Goal: Task Accomplishment & Management: Complete application form

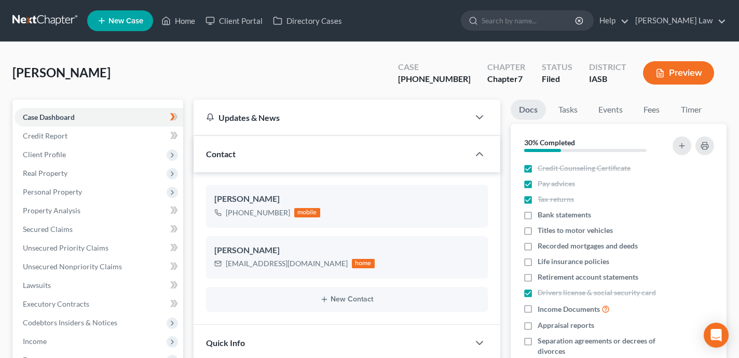
select select "0"
click at [184, 24] on link "Home" at bounding box center [178, 20] width 44 height 19
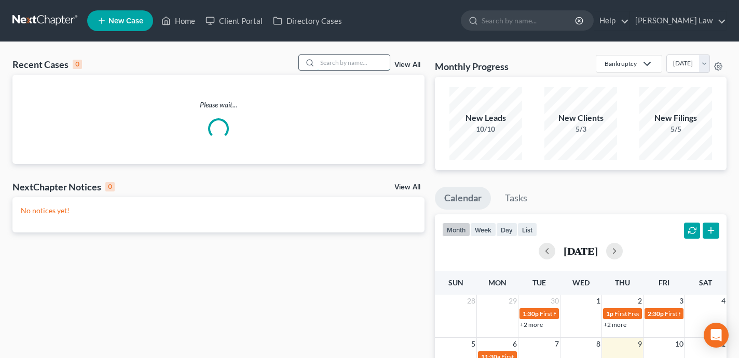
click at [364, 65] on input "search" at bounding box center [353, 62] width 73 height 15
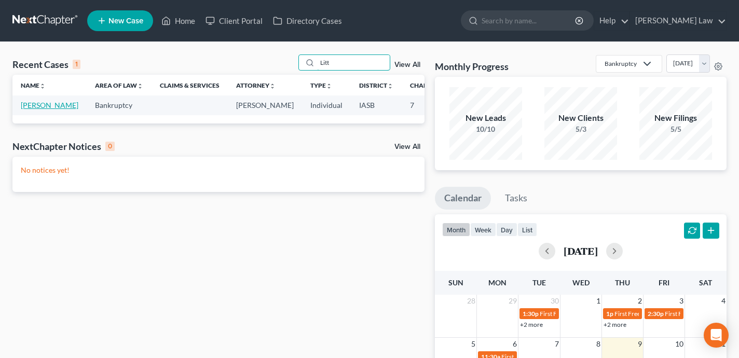
type input "Litt"
click at [36, 109] on link "[PERSON_NAME]" at bounding box center [50, 105] width 58 height 9
select select "0"
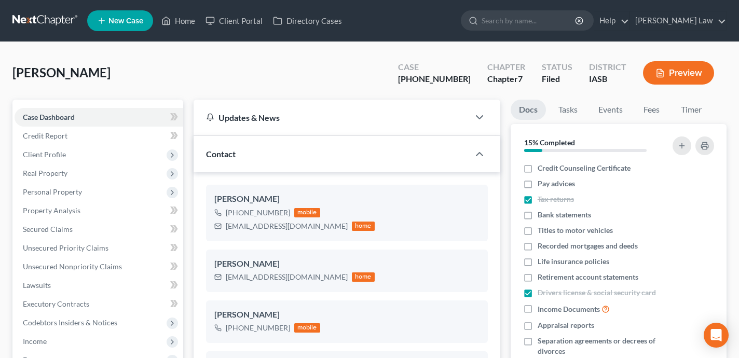
scroll to position [1014, 0]
drag, startPoint x: 471, startPoint y: 79, endPoint x: 423, endPoint y: 79, distance: 48.2
click at [423, 79] on div "Case [PHONE_NUMBER]" at bounding box center [433, 74] width 89 height 31
copy div "[PHONE_NUMBER]"
click at [180, 16] on link "Home" at bounding box center [178, 20] width 44 height 19
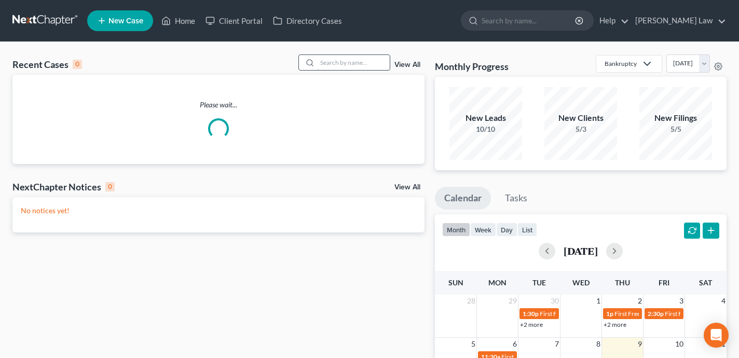
click at [366, 66] on input "search" at bounding box center [353, 62] width 73 height 15
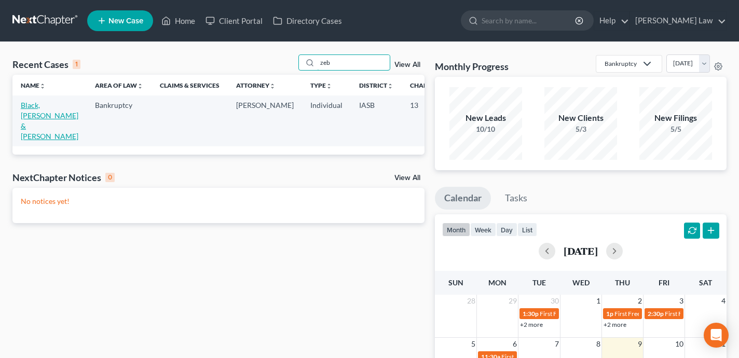
type input "zeb"
click at [36, 124] on link "Black, [PERSON_NAME] & [PERSON_NAME]" at bounding box center [50, 121] width 58 height 40
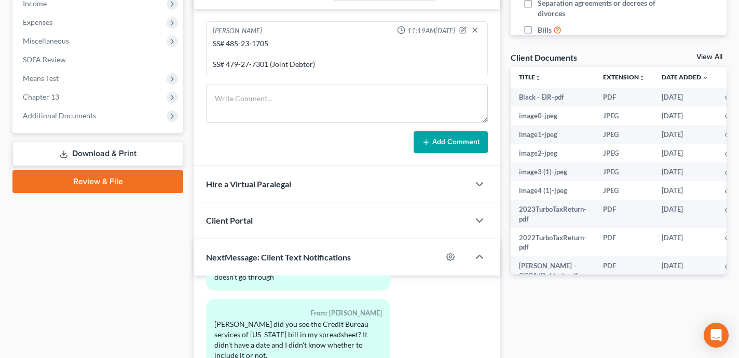
scroll to position [526, 0]
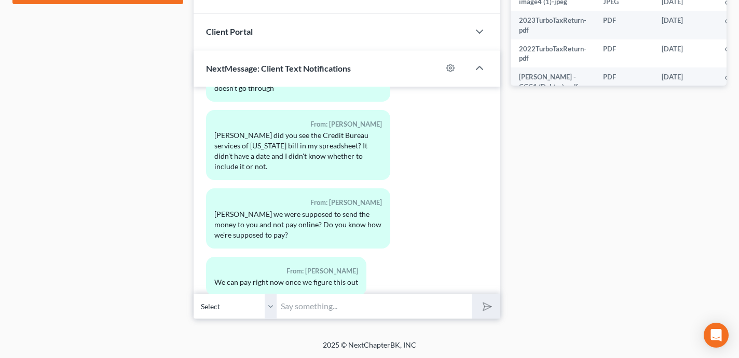
click at [321, 301] on input "text" at bounding box center [373, 306] width 195 height 25
click at [471, 294] on button "submit" at bounding box center [485, 306] width 29 height 24
type input "Hi Zeb - you can concert and to a 7 but you will have to pay the newly assigned…"
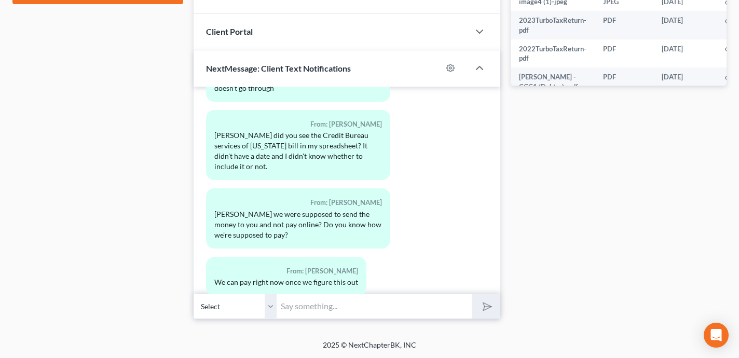
type input "e"
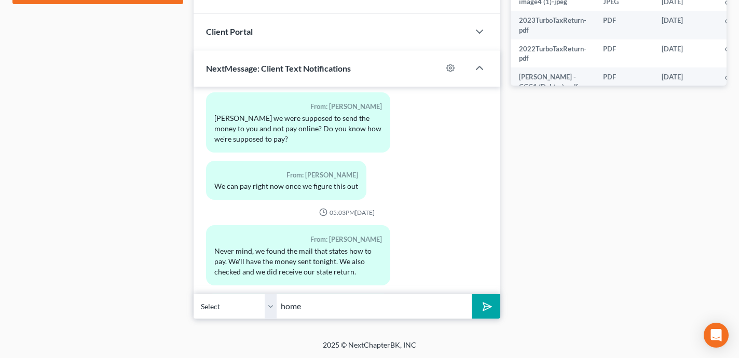
type input "home"
click at [471, 294] on button "submit" at bounding box center [485, 306] width 29 height 24
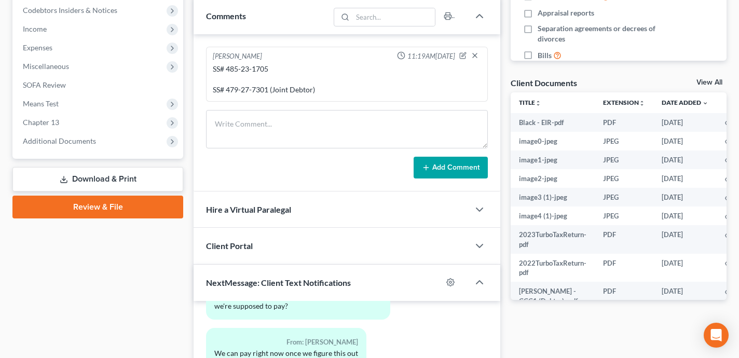
scroll to position [0, 0]
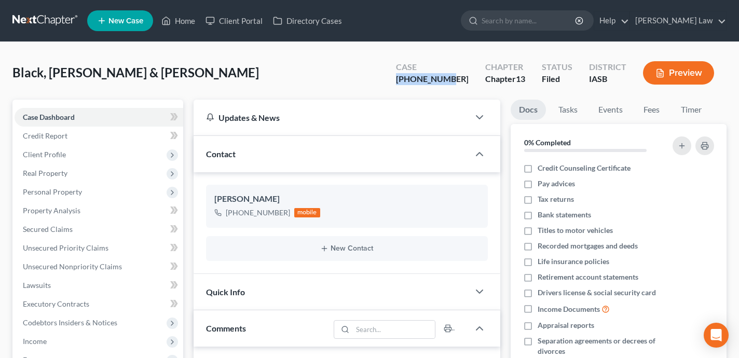
drag, startPoint x: 469, startPoint y: 84, endPoint x: 417, endPoint y: 84, distance: 51.3
click at [417, 84] on div "Case [PHONE_NUMBER]" at bounding box center [431, 74] width 89 height 31
copy div "[PHONE_NUMBER]"
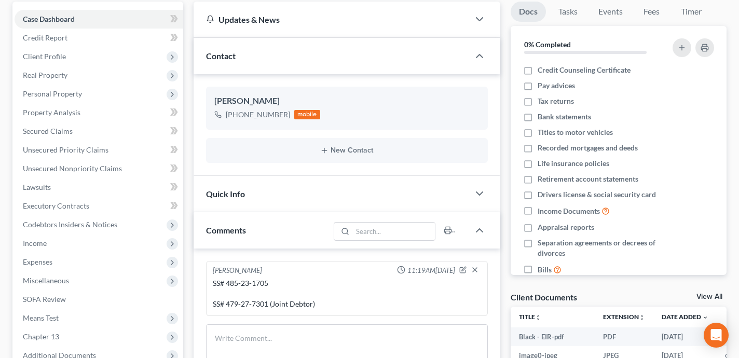
scroll to position [109, 0]
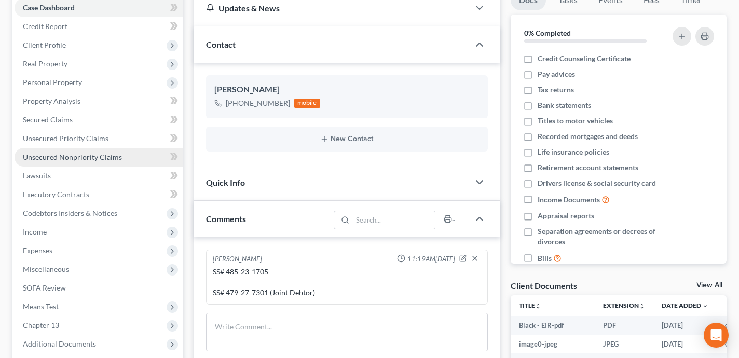
click at [114, 151] on link "Unsecured Nonpriority Claims" at bounding box center [99, 157] width 169 height 19
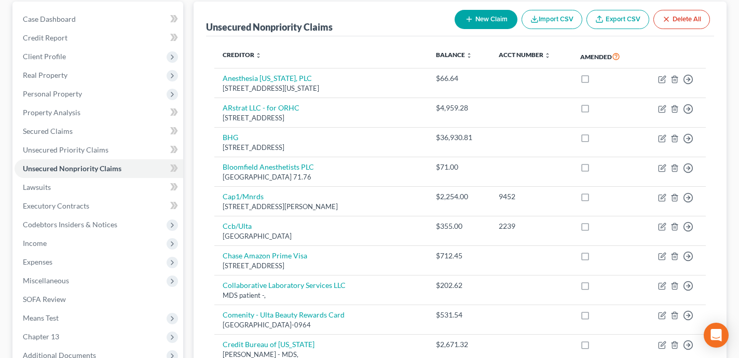
scroll to position [101, 0]
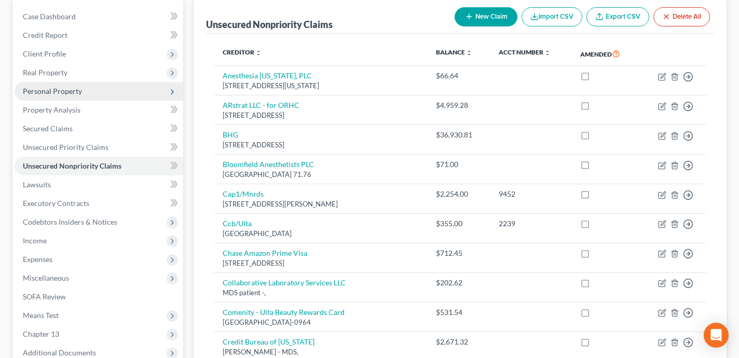
click at [108, 91] on span "Personal Property" at bounding box center [99, 91] width 169 height 19
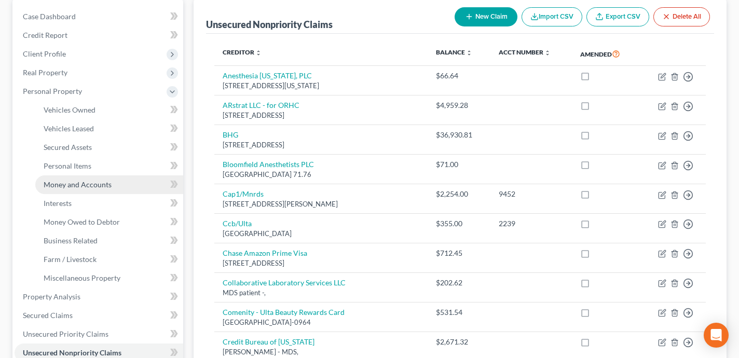
click at [147, 185] on link "Money and Accounts" at bounding box center [109, 184] width 148 height 19
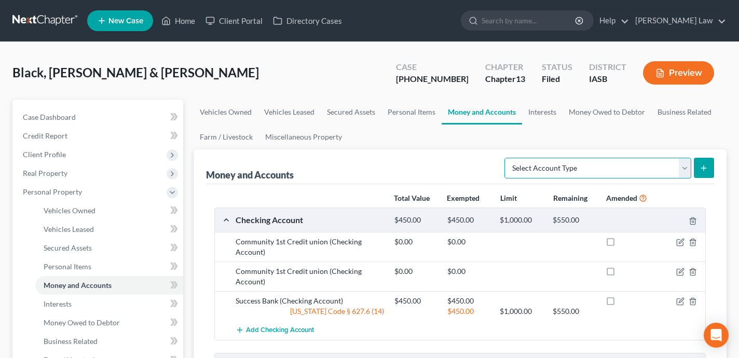
click at [601, 169] on select "Select Account Type Brokerage Cash on Hand Certificates of Deposit Checking Acc…" at bounding box center [597, 168] width 187 height 21
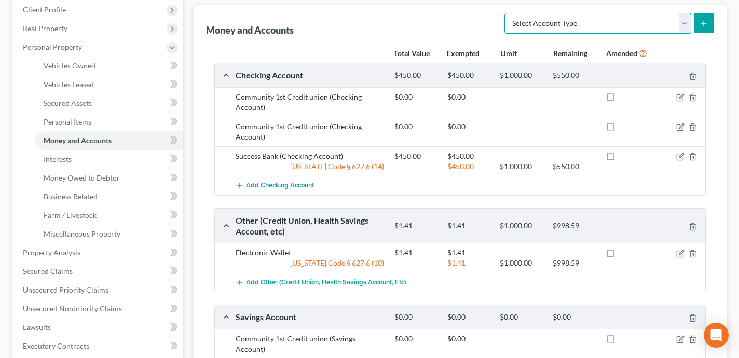
scroll to position [82, 0]
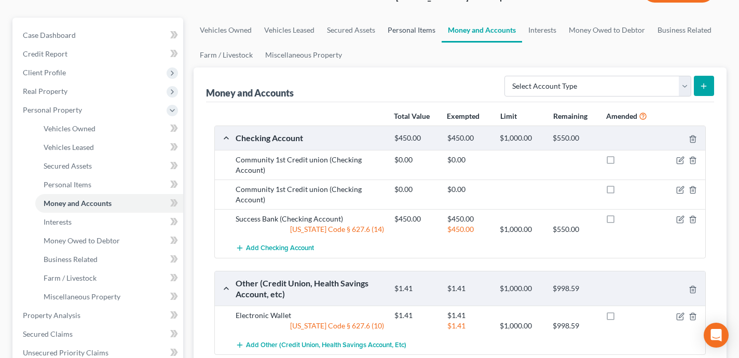
click at [424, 31] on link "Personal Items" at bounding box center [411, 30] width 60 height 25
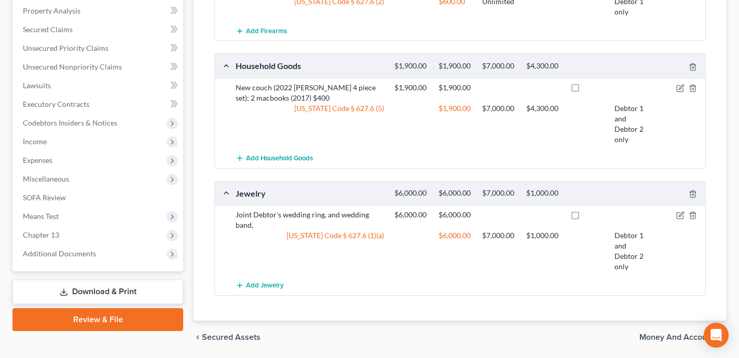
scroll to position [421, 0]
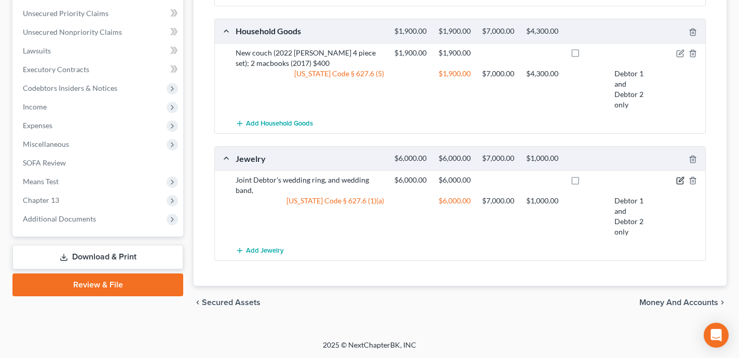
click at [679, 182] on icon "button" at bounding box center [680, 180] width 8 height 8
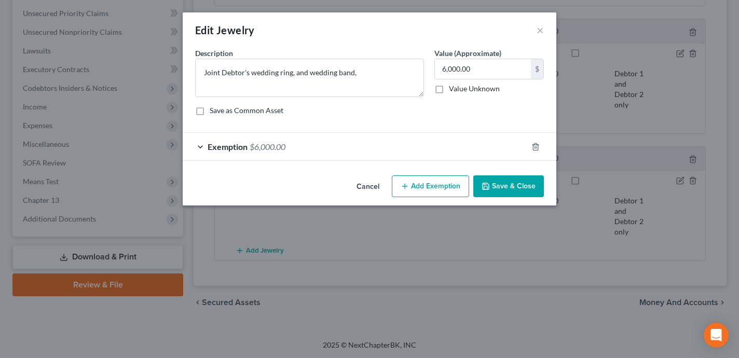
click at [422, 197] on button "Add Exemption" at bounding box center [430, 186] width 77 height 22
select select "2"
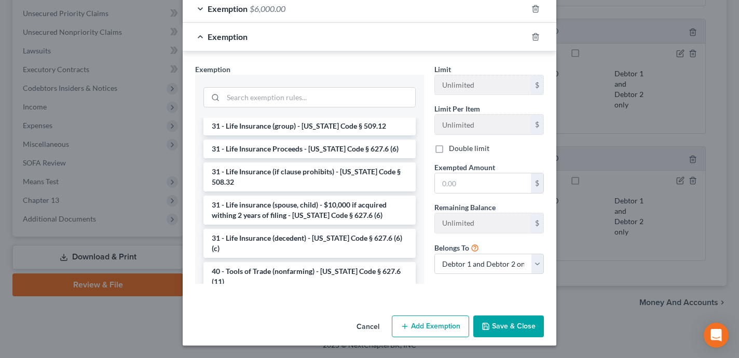
scroll to position [1135, 0]
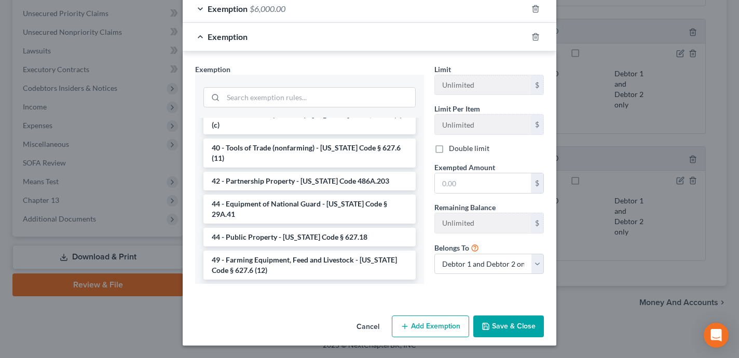
click at [262, 317] on li "8 - Books, Antiques, Art, Collectibles - [US_STATE] Code § 627.6 (3)" at bounding box center [309, 331] width 212 height 29
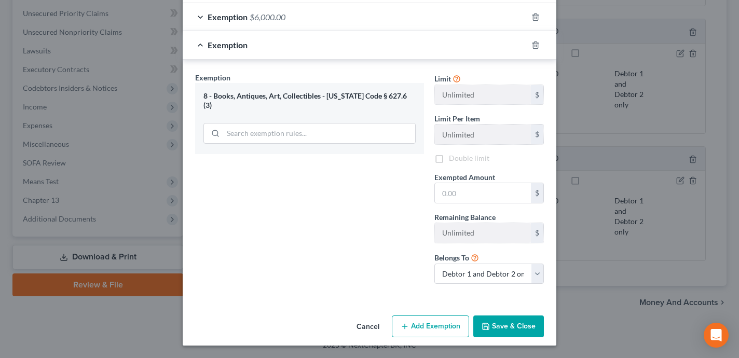
scroll to position [130, 0]
click at [535, 47] on line "button" at bounding box center [535, 46] width 0 height 2
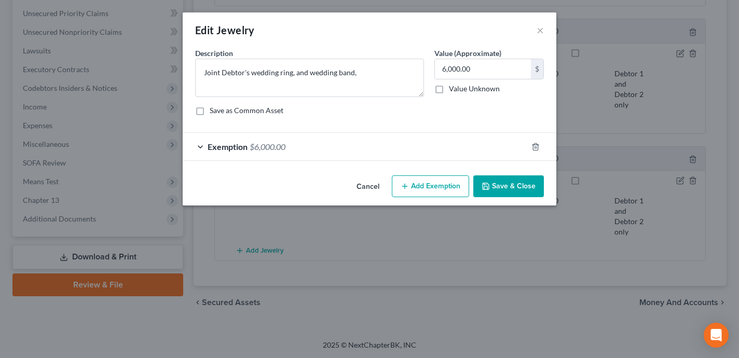
scroll to position [0, 0]
click at [542, 29] on button "×" at bounding box center [539, 30] width 7 height 12
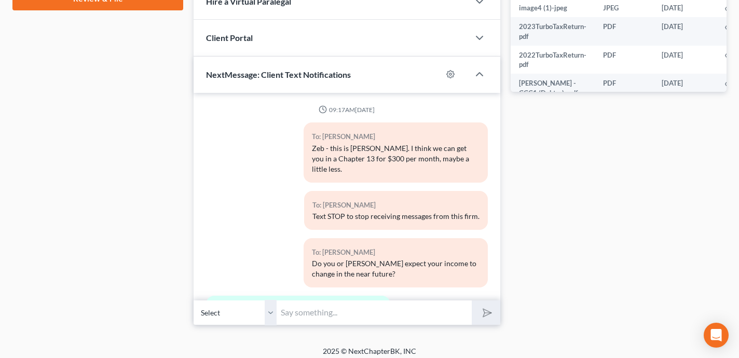
scroll to position [10791, 0]
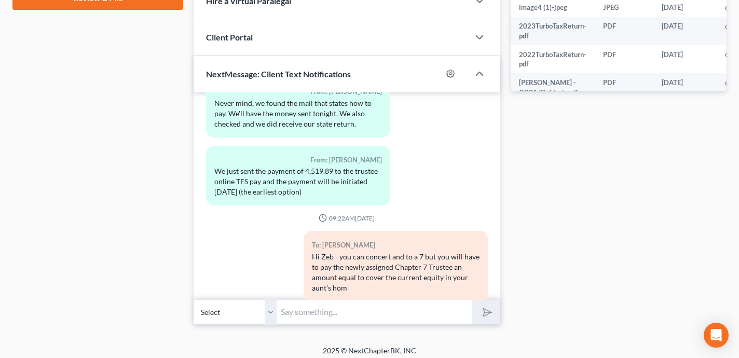
click at [368, 314] on input "text" at bounding box center [373, 311] width 195 height 25
type input "C"
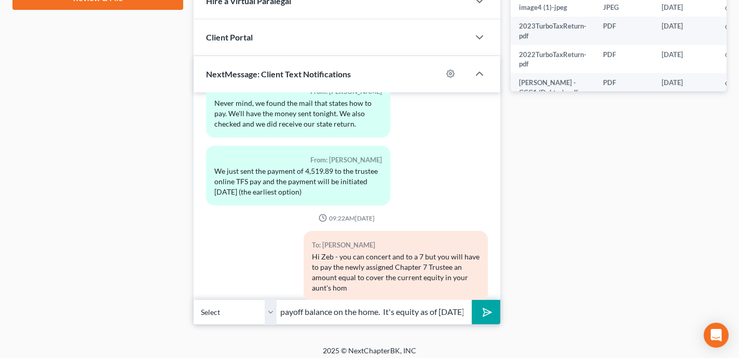
scroll to position [0, 160]
type input "90% of the current assessed value minus the payoff balance on the home. It's eq…"
click at [410, 304] on input "90% of the current assessed value minus the payoff balance on the home. It's eq…" at bounding box center [373, 311] width 195 height 25
click at [410, 312] on input "90% of the current assessed value minus the payoff balance on the home. It's eq…" at bounding box center [373, 311] width 195 height 25
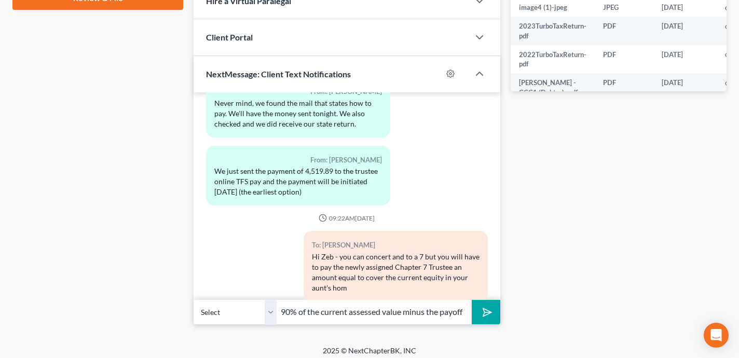
click at [410, 312] on input "90% of the current assessed value minus the payoff balance on the home. It's eq…" at bounding box center [373, 311] width 195 height 25
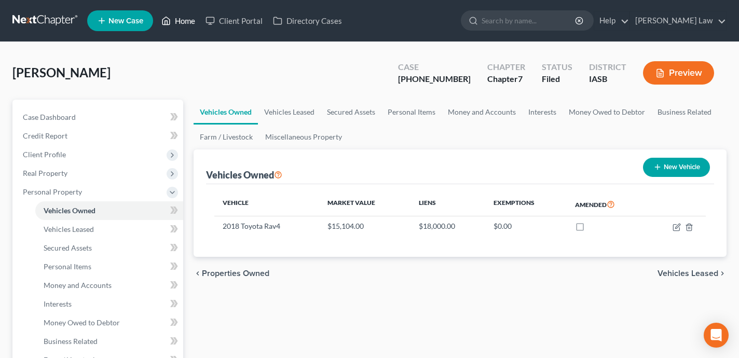
click at [185, 23] on link "Home" at bounding box center [178, 20] width 44 height 19
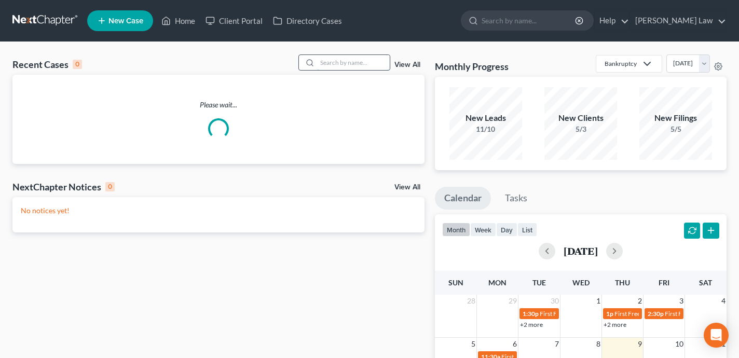
click at [370, 60] on input "search" at bounding box center [353, 62] width 73 height 15
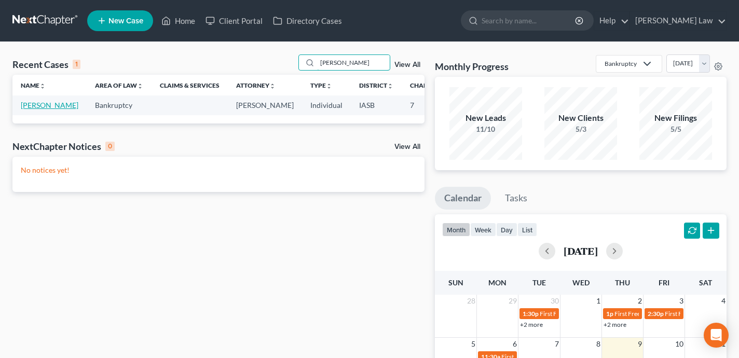
type input "kirk"
click at [29, 109] on link "Griffith, Kirk" at bounding box center [50, 105] width 58 height 9
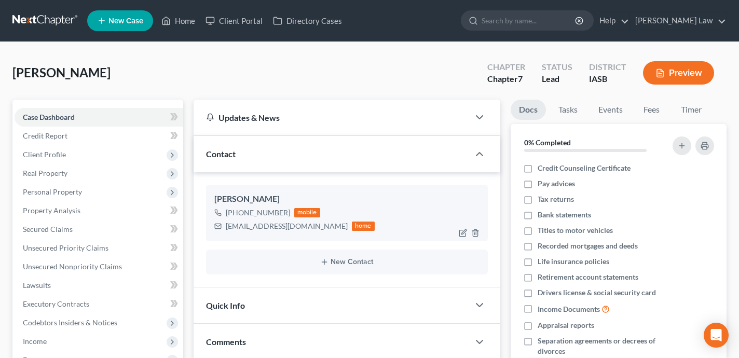
scroll to position [410, 0]
drag, startPoint x: 315, startPoint y: 227, endPoint x: 225, endPoint y: 225, distance: 90.3
click at [225, 225] on div "kirkgriffith1960@gmail.com home" at bounding box center [294, 225] width 160 height 13
copy div "kirkgriffith1960@gmail.com"
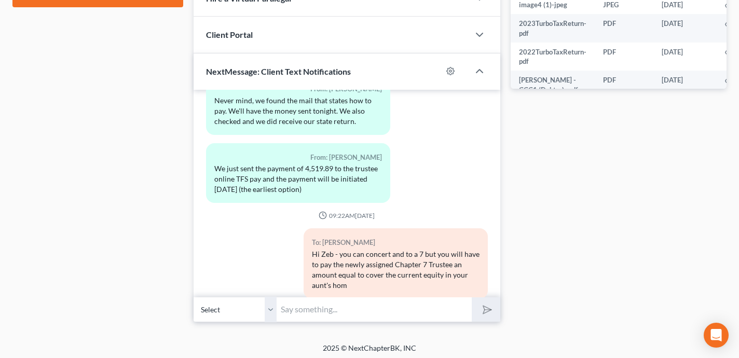
scroll to position [526, 0]
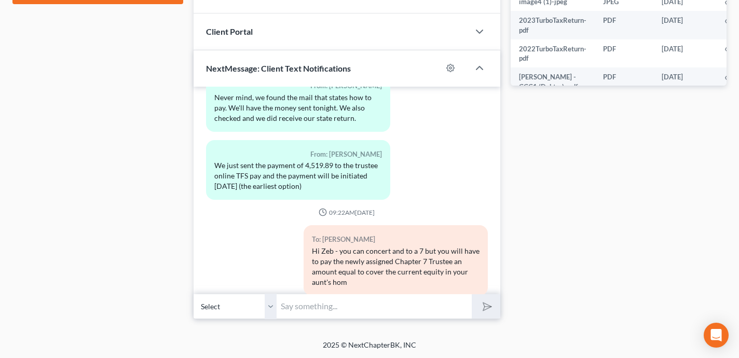
click at [394, 289] on div "09:17AM, 06/21/2024 To: Zeb Black Zeb - this is Shane Zisman. I think we can ge…" at bounding box center [346, 190] width 307 height 207
click at [394, 301] on input "text" at bounding box center [373, 306] width 195 height 25
type input "From the date of filing the 13"
click at [471, 294] on button "submit" at bounding box center [485, 306] width 29 height 24
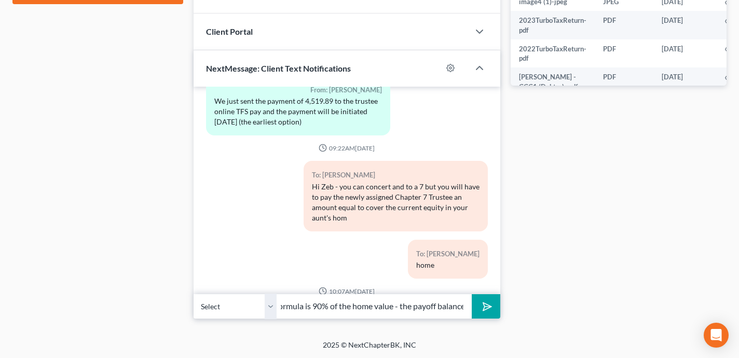
scroll to position [0, 26]
type input "The formula is 90% of the home value - the payoff balance"
click at [471, 294] on button "submit" at bounding box center [485, 306] width 29 height 24
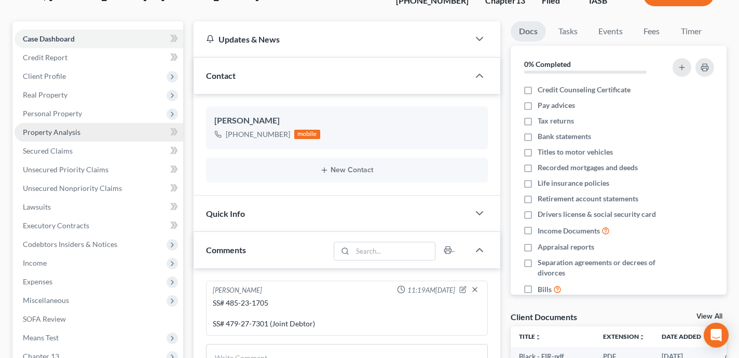
scroll to position [74, 0]
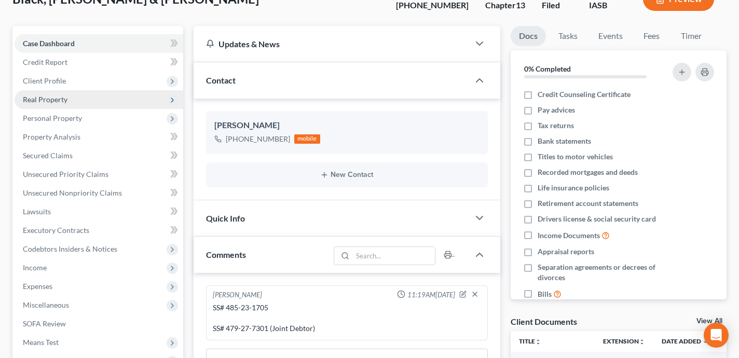
click at [106, 98] on span "Real Property" at bounding box center [99, 99] width 169 height 19
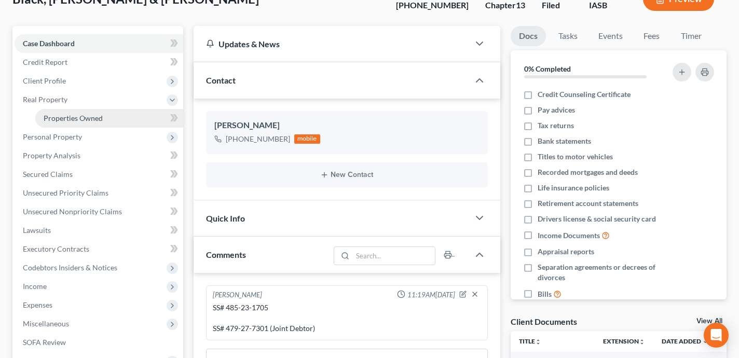
click at [114, 117] on link "Properties Owned" at bounding box center [109, 118] width 148 height 19
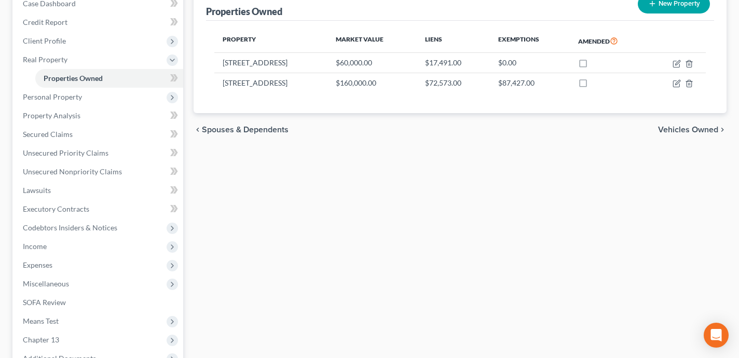
scroll to position [120, 0]
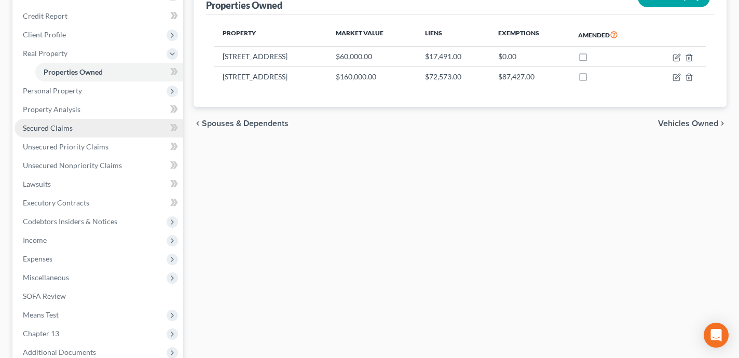
click at [140, 128] on link "Secured Claims" at bounding box center [99, 128] width 169 height 19
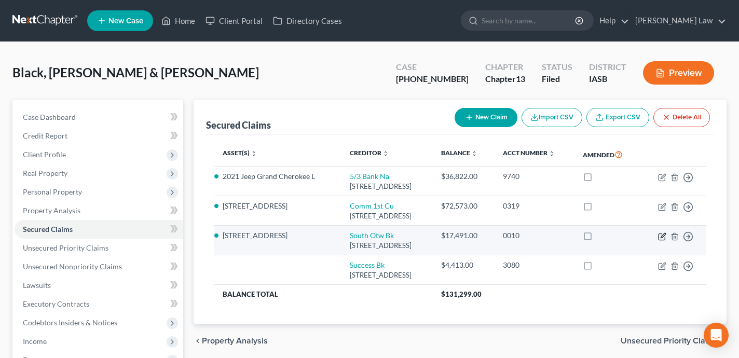
click at [662, 241] on icon "button" at bounding box center [662, 236] width 8 height 8
select select "16"
select select "2"
select select "0"
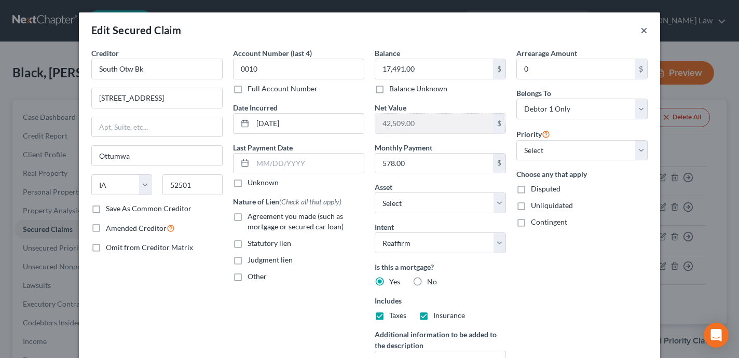
click at [645, 30] on button "×" at bounding box center [643, 30] width 7 height 12
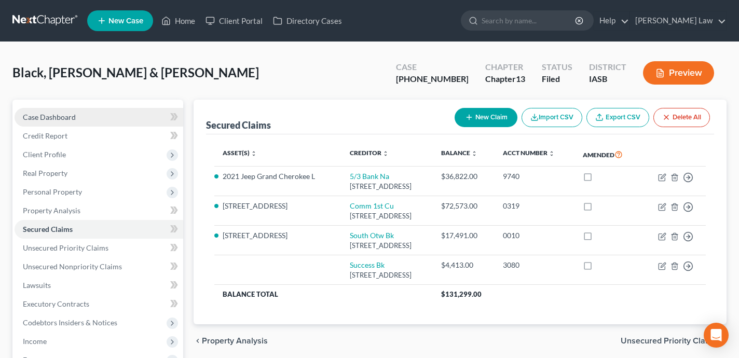
click at [131, 115] on link "Case Dashboard" at bounding box center [99, 117] width 169 height 19
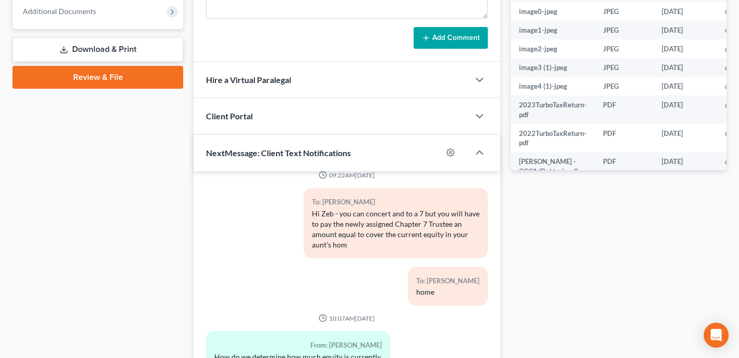
scroll to position [526, 0]
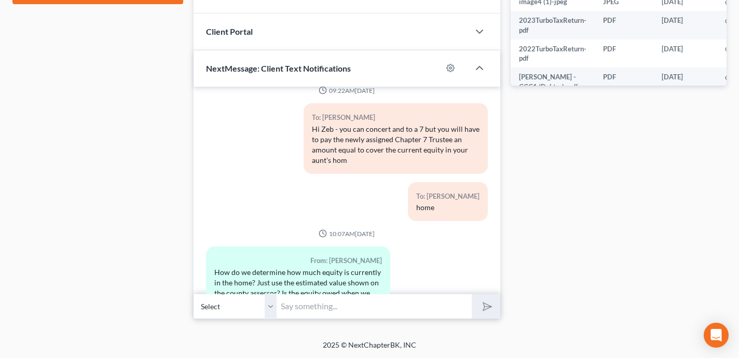
click at [323, 311] on input "text" at bounding box center [373, 306] width 195 height 25
type input "Roughly $36,500"
click at [471, 294] on button "submit" at bounding box center [485, 306] width 29 height 24
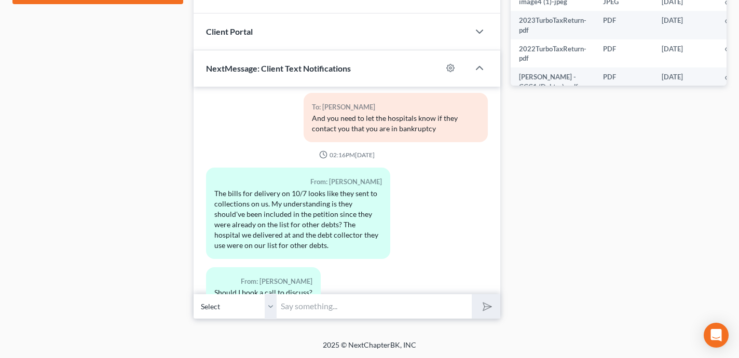
scroll to position [9884, 0]
